Goal: Task Accomplishment & Management: Complete application form

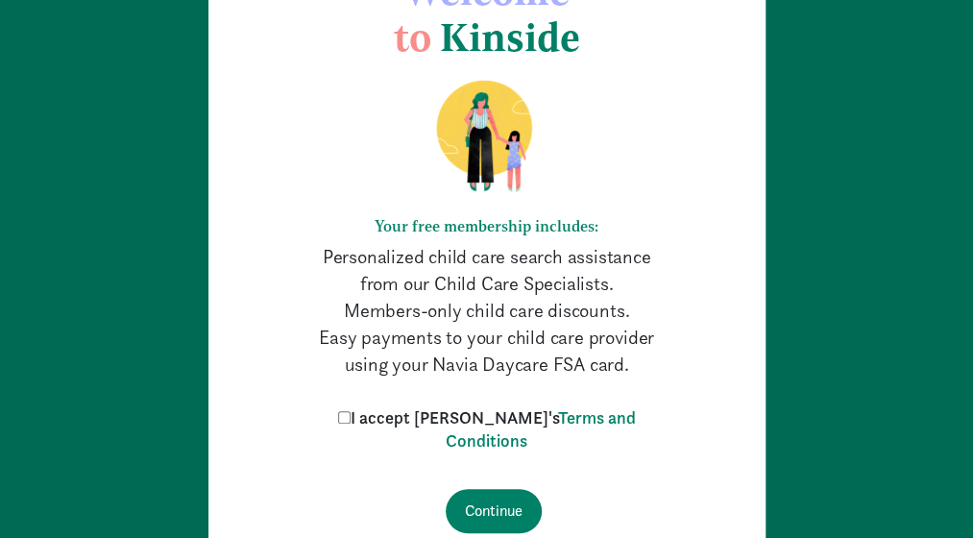
scroll to position [151, 0]
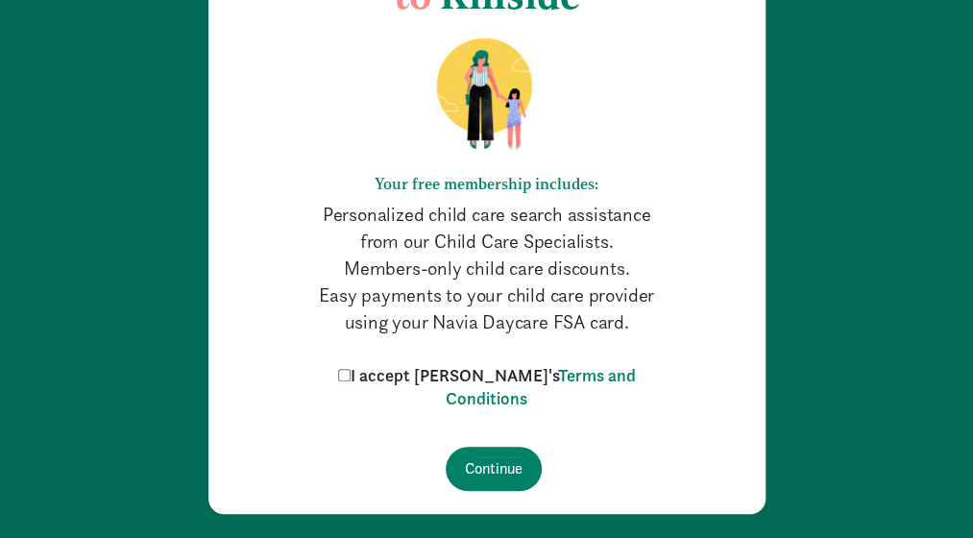
click at [407, 377] on label "I accept Kinside's Terms and Conditions" at bounding box center [486, 387] width 307 height 46
click at [351, 377] on input "I accept Kinside's Terms and Conditions" at bounding box center [344, 375] width 12 height 12
checkbox input "true"
click at [510, 472] on input "Continue" at bounding box center [494, 469] width 96 height 44
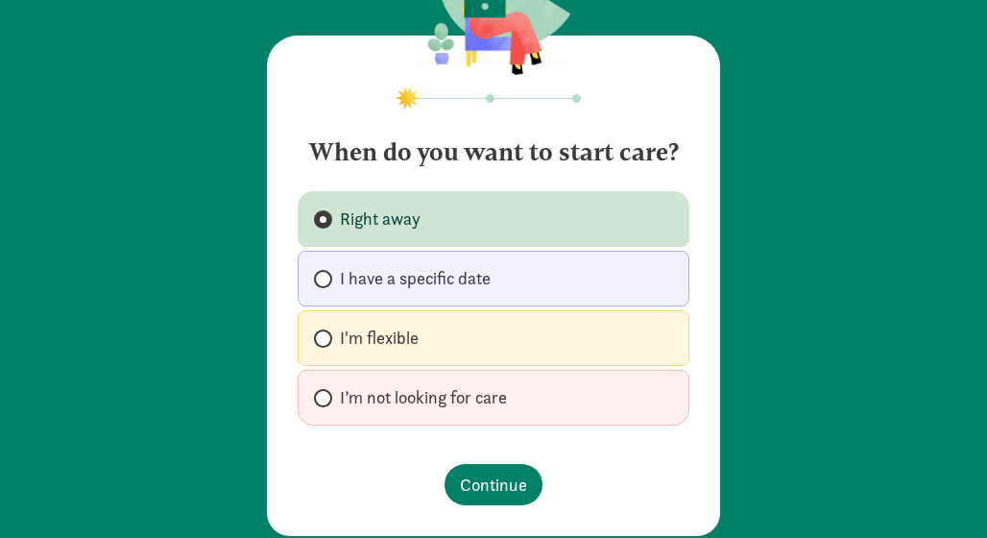
scroll to position [133, 0]
